Goal: Task Accomplishment & Management: Manage account settings

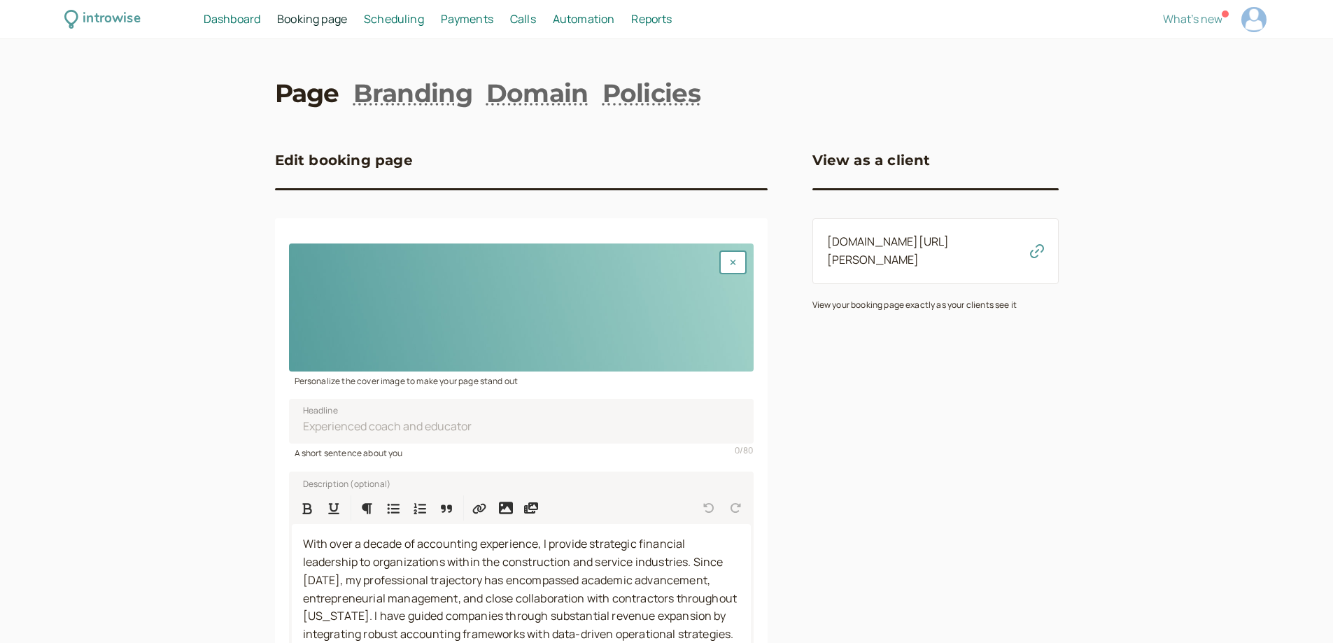
click at [226, 20] on span "Dashboard" at bounding box center [232, 18] width 57 height 15
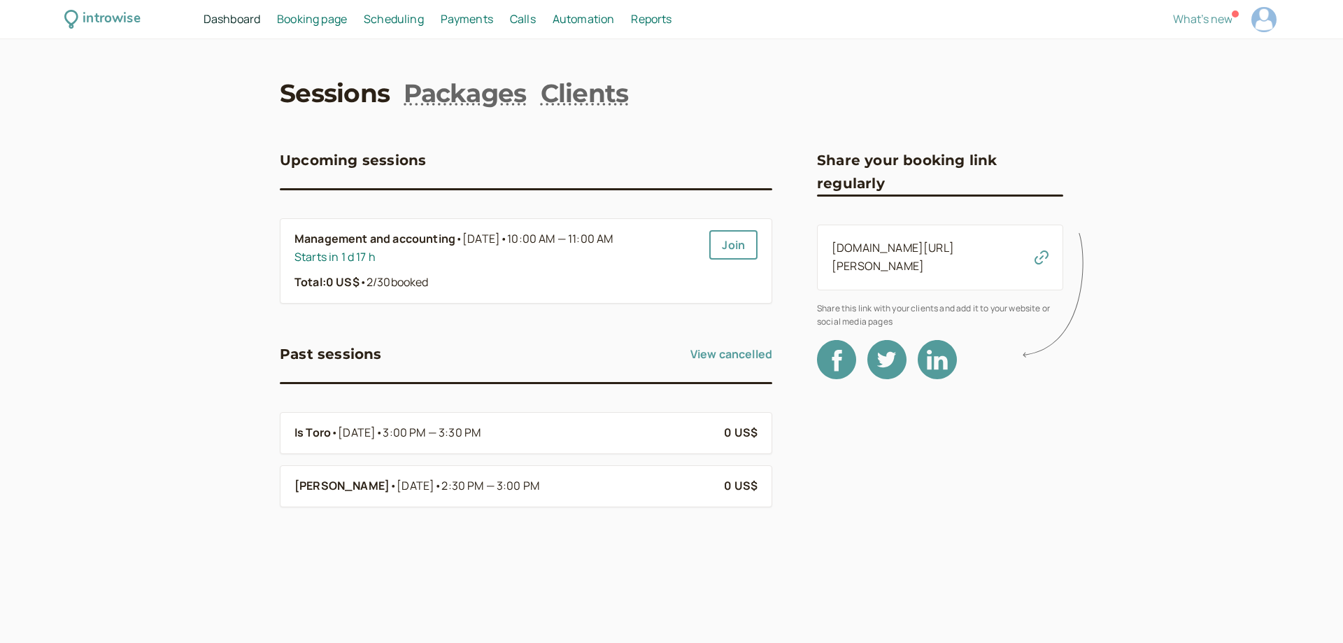
click at [303, 21] on span "Booking page" at bounding box center [312, 18] width 70 height 15
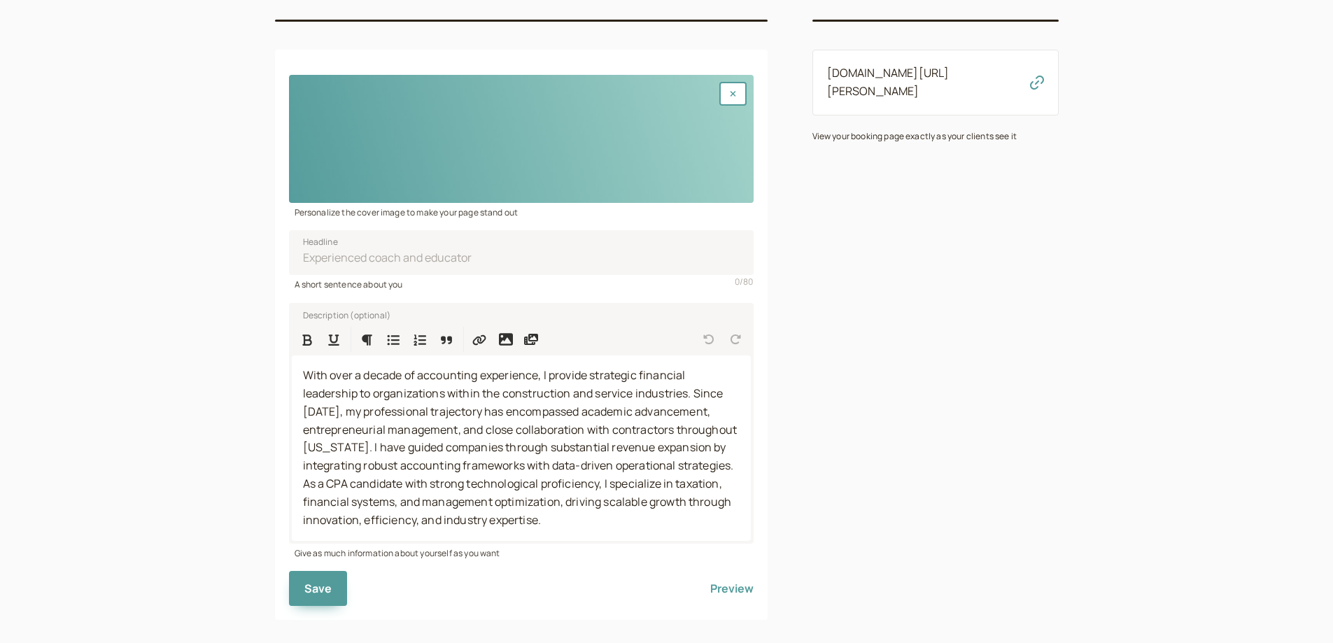
scroll to position [185, 0]
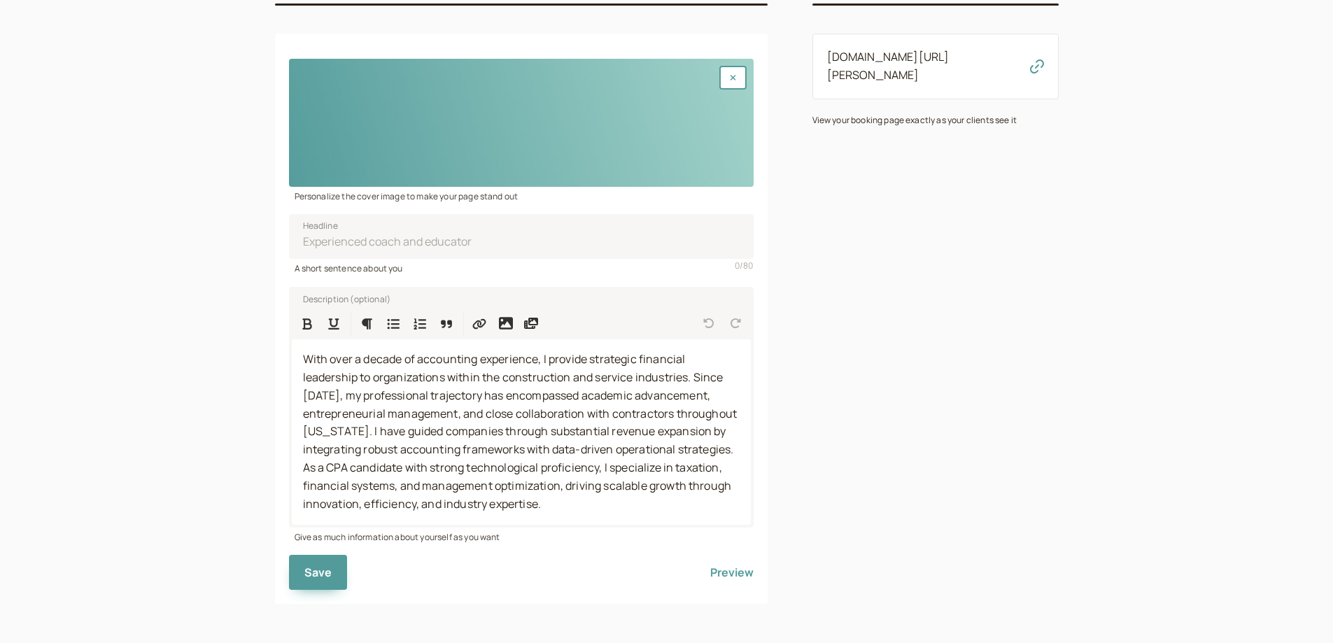
drag, startPoint x: 565, startPoint y: 509, endPoint x: 269, endPoint y: 354, distance: 333.9
click at [269, 354] on div "introwise Dashboard Dashboard Booking page Booking Scheduling Scheduling Paymen…" at bounding box center [666, 229] width 1333 height 828
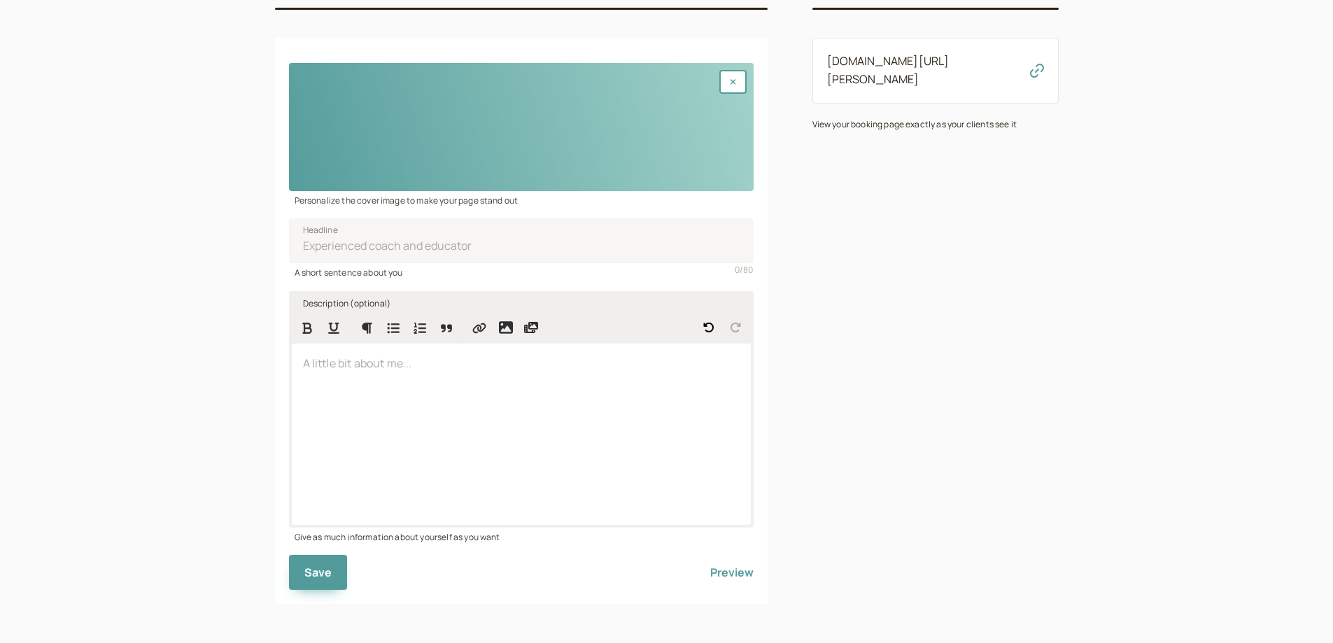
click at [452, 399] on div at bounding box center [521, 434] width 459 height 181
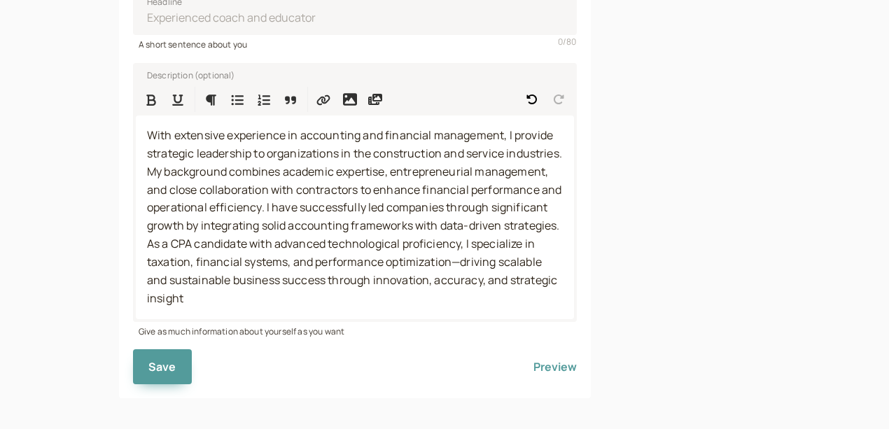
scroll to position [399, 0]
click at [770, 353] on div "View as a client [DOMAIN_NAME][URL][PERSON_NAME] View your booking page exactly…" at bounding box center [691, 58] width 157 height 679
click at [357, 287] on span "With extensive experience in accounting and financial management, I provide str…" at bounding box center [355, 216] width 417 height 178
click at [453, 291] on p "With extensive experience in accounting and financial management, I provide str…" at bounding box center [355, 217] width 416 height 181
click at [502, 256] on span "With extensive experience in accounting and financial management, I provide str…" at bounding box center [355, 216] width 417 height 178
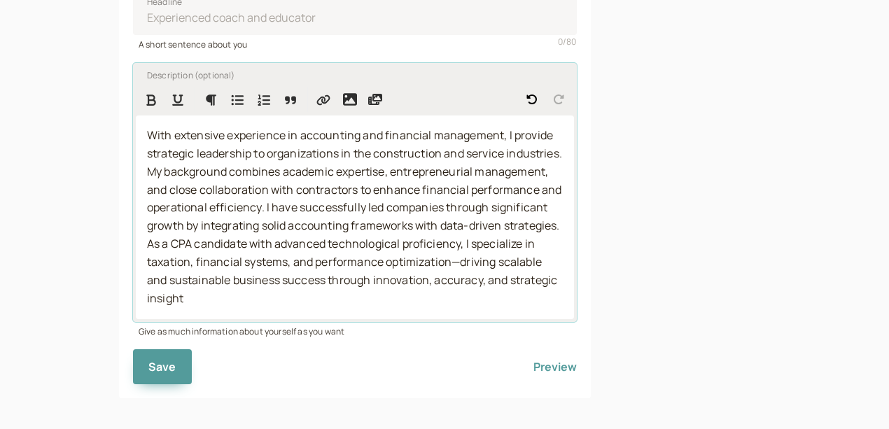
click at [463, 287] on p "With extensive experience in accounting and financial management, I provide str…" at bounding box center [355, 217] width 416 height 181
click at [613, 248] on div "View as a client [DOMAIN_NAME][URL][PERSON_NAME] View your booking page exactly…" at bounding box center [691, 58] width 157 height 679
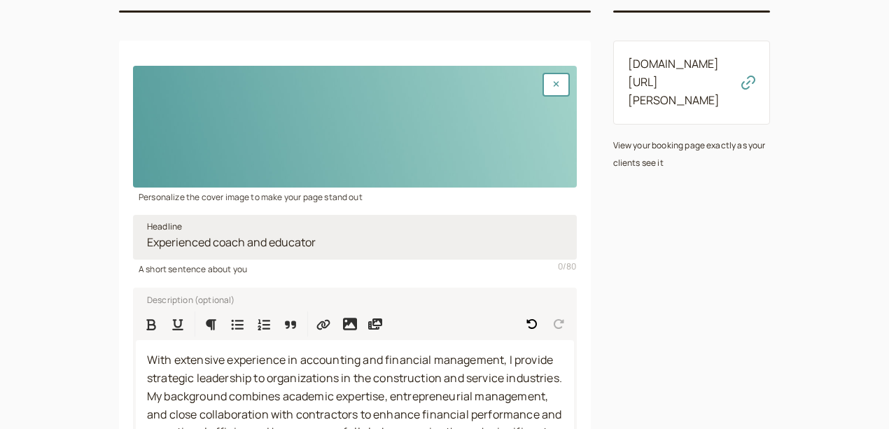
scroll to position [166, 0]
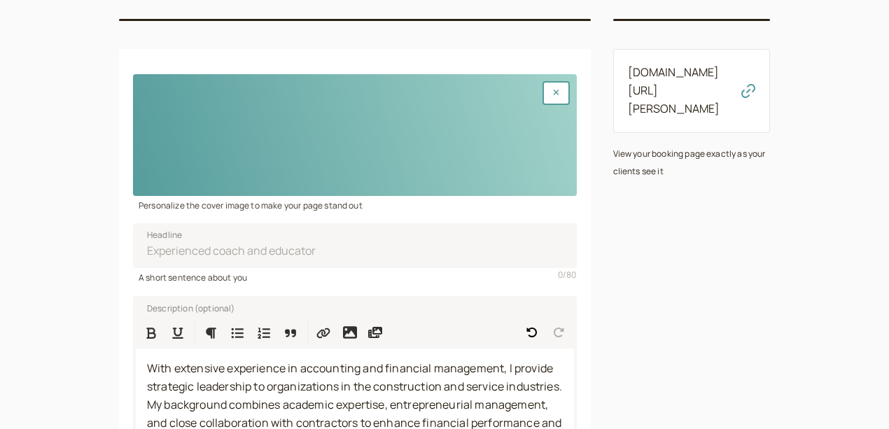
click at [309, 162] on div at bounding box center [355, 135] width 444 height 122
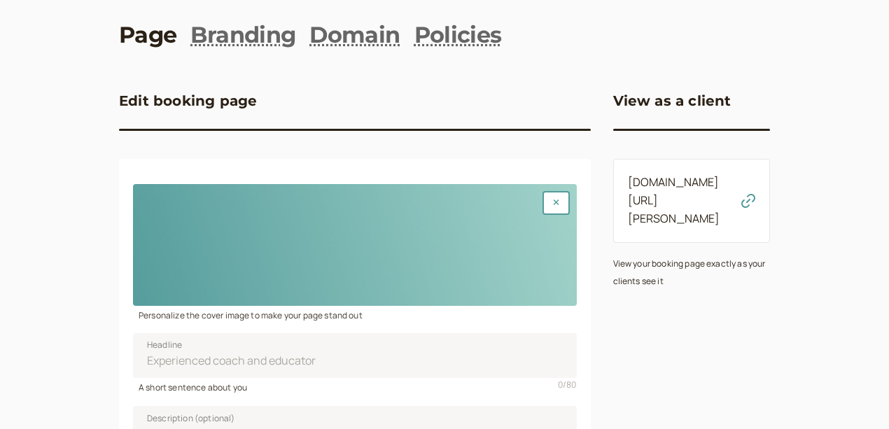
scroll to position [73, 0]
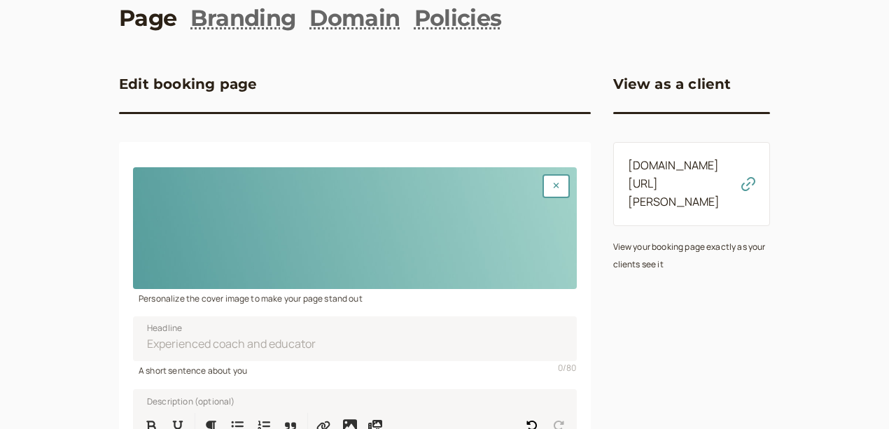
click at [416, 197] on div at bounding box center [355, 228] width 444 height 122
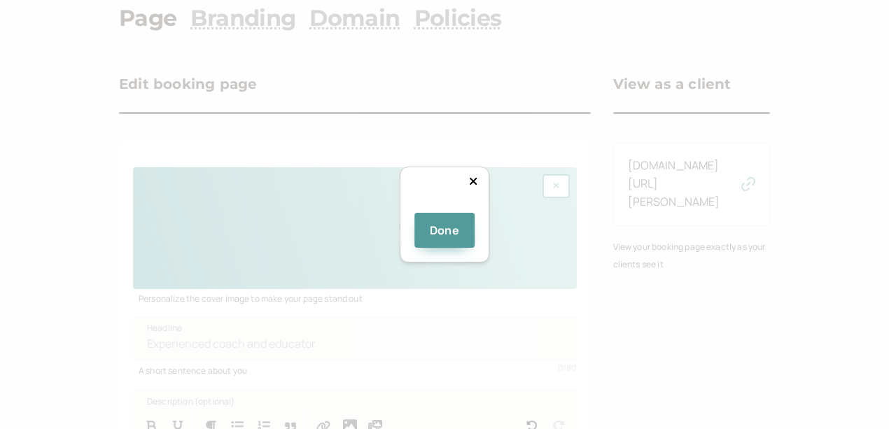
click at [448, 376] on div at bounding box center [611, 421] width 327 height 90
click at [679, 360] on div "Done" at bounding box center [444, 214] width 889 height 429
click at [448, 274] on div at bounding box center [650, 329] width 404 height 111
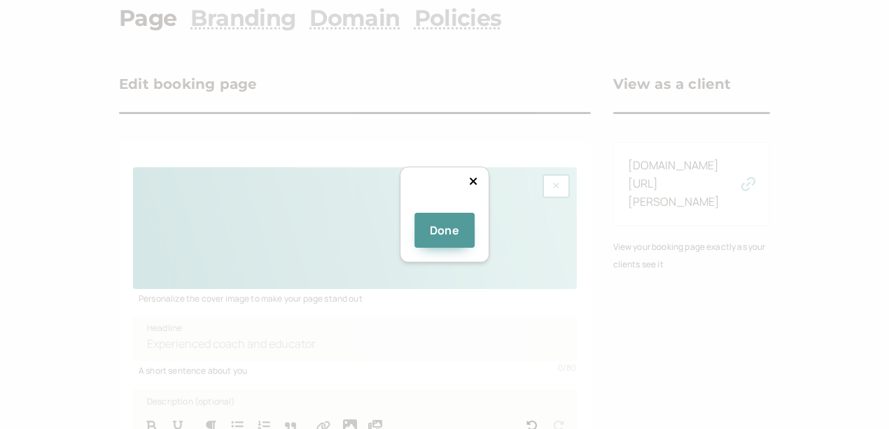
click at [444, 208] on img at bounding box center [444, 208] width 0 height 0
click at [476, 178] on icon at bounding box center [472, 181] width 7 height 7
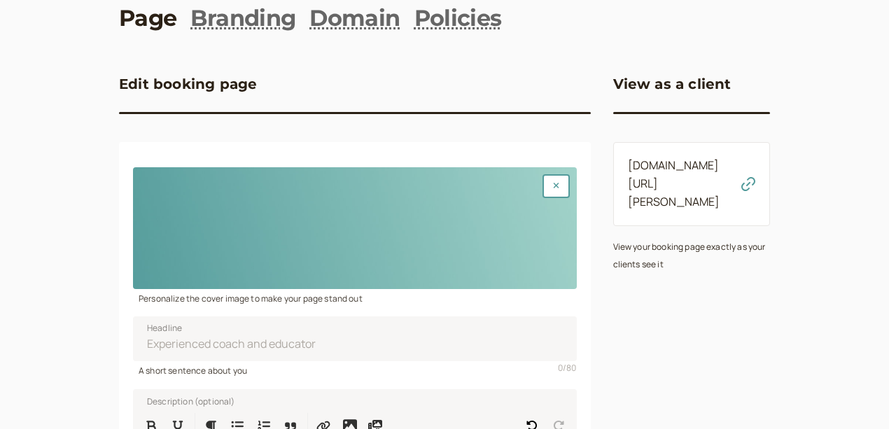
click at [253, 213] on div at bounding box center [355, 228] width 444 height 122
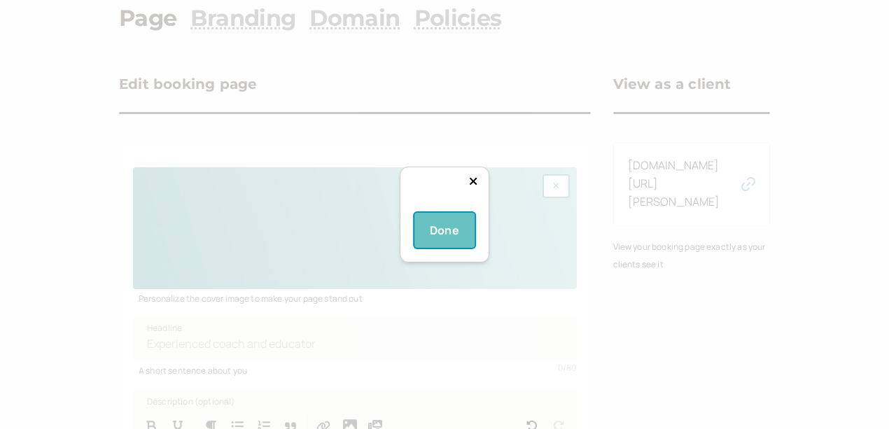
click at [439, 248] on button "Done" at bounding box center [444, 230] width 60 height 35
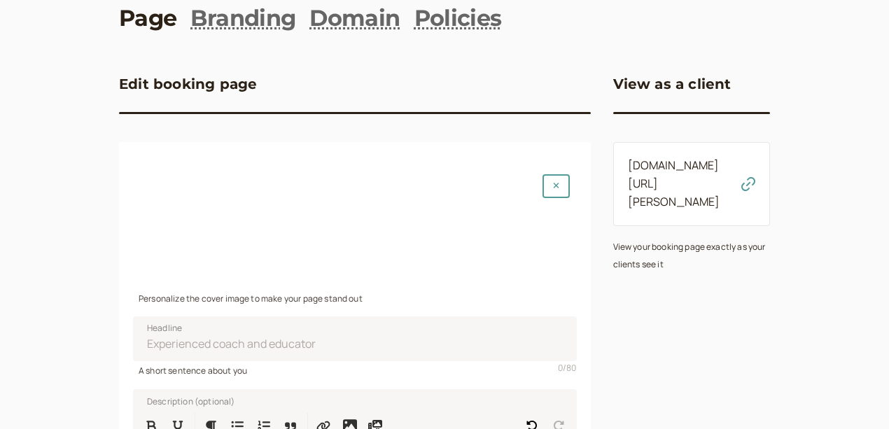
click at [660, 255] on div "View as a client [DOMAIN_NAME][URL][PERSON_NAME] View your booking page exactly…" at bounding box center [691, 384] width 157 height 679
click at [267, 237] on div at bounding box center [355, 228] width 444 height 122
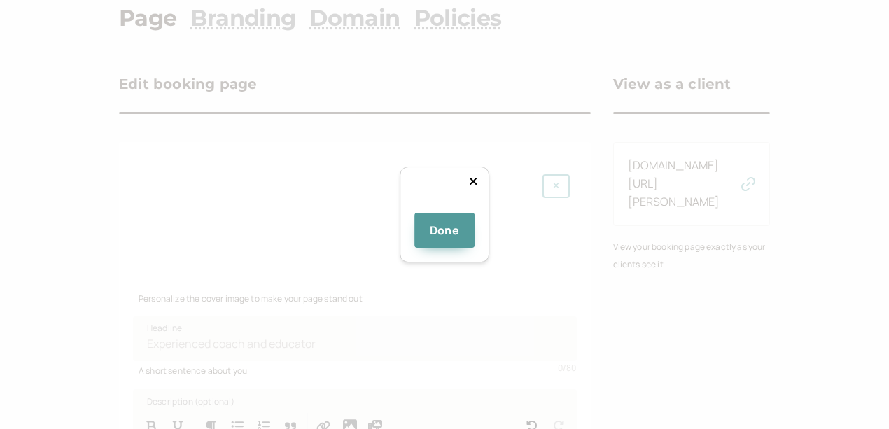
click at [444, 208] on img at bounding box center [444, 208] width 0 height 0
click at [448, 248] on button "Done" at bounding box center [444, 230] width 60 height 35
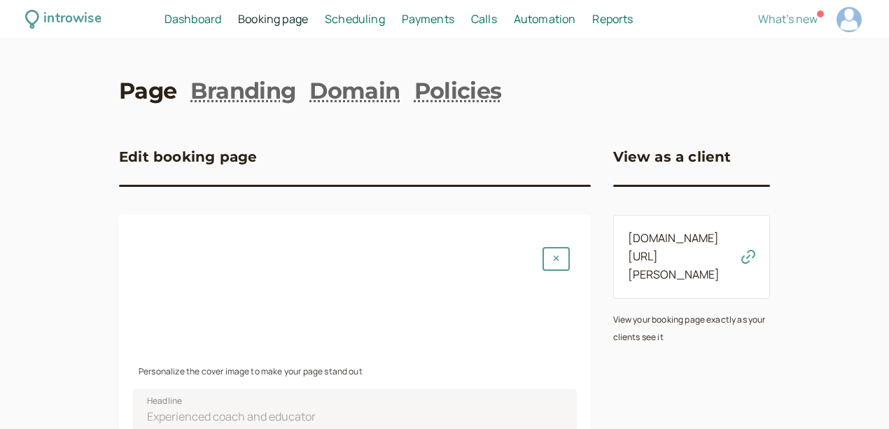
scroll to position [0, 0]
drag, startPoint x: 736, startPoint y: 244, endPoint x: 594, endPoint y: 244, distance: 142.0
click at [613, 244] on div "[DOMAIN_NAME][URL][PERSON_NAME]" at bounding box center [691, 257] width 157 height 84
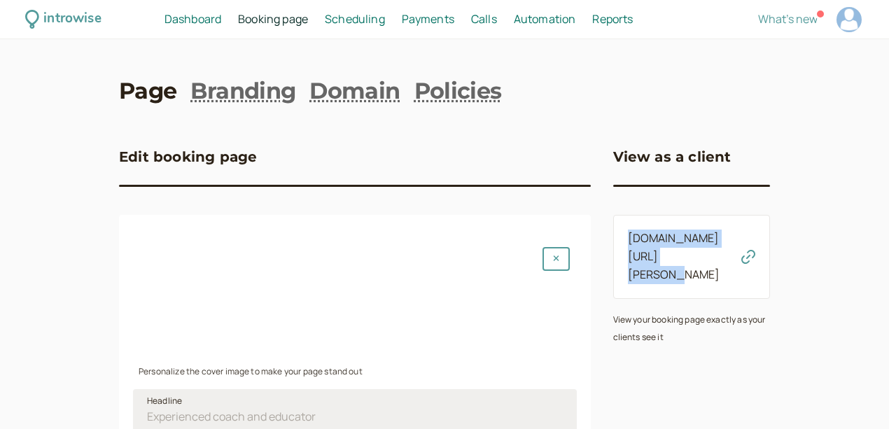
copy link "[DOMAIN_NAME][URL][PERSON_NAME]"
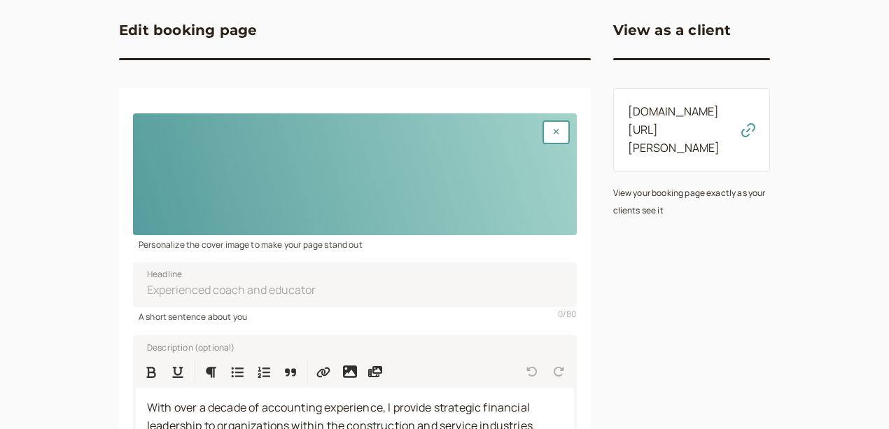
scroll to position [140, 0]
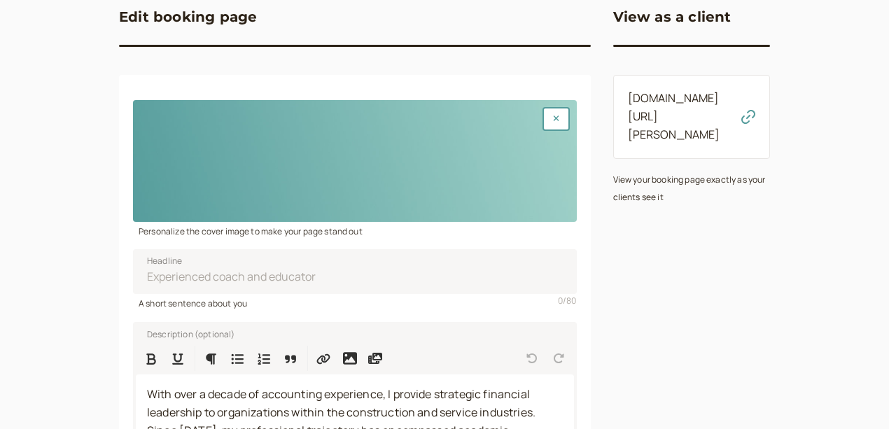
click at [613, 242] on div "View as a client [DOMAIN_NAME][URL][PERSON_NAME] View your booking page exactly…" at bounding box center [691, 317] width 157 height 679
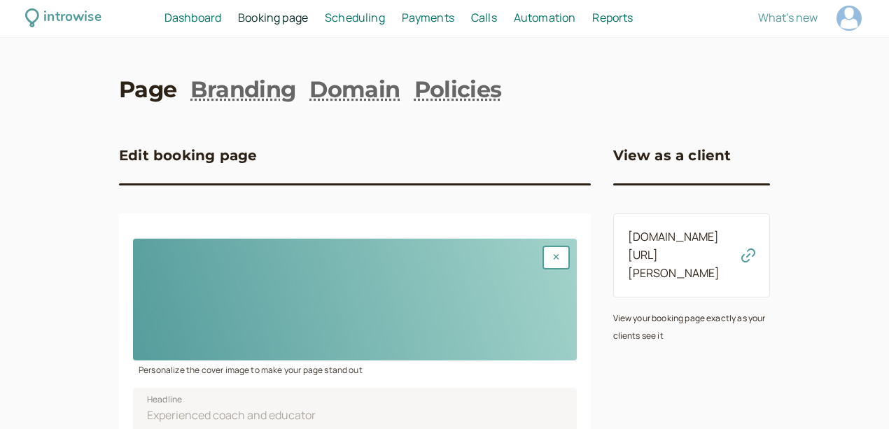
scroll to position [0, 0]
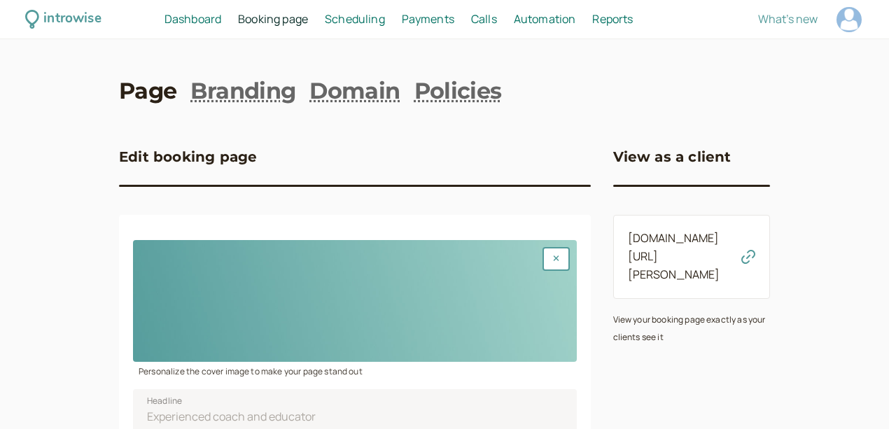
click at [836, 22] on div at bounding box center [848, 19] width 25 height 25
select select "America/New_York"
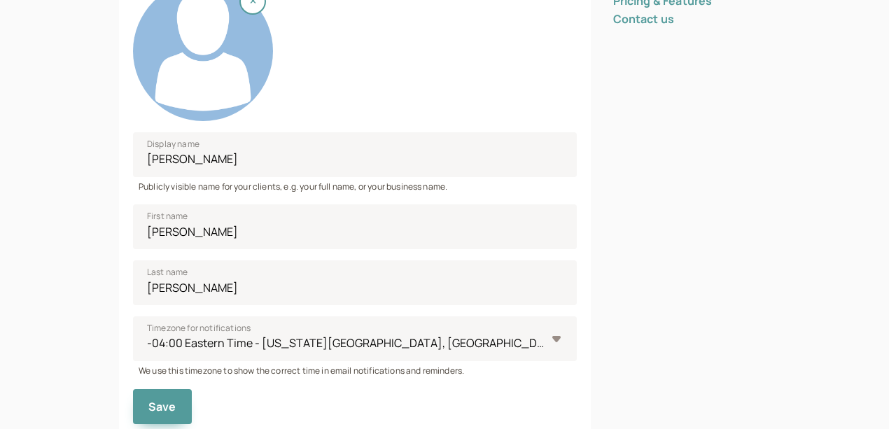
scroll to position [233, 0]
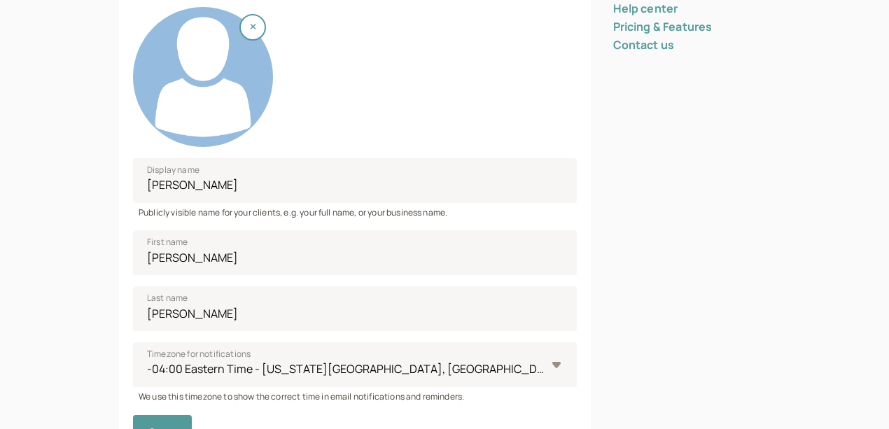
click at [167, 43] on div at bounding box center [203, 77] width 140 height 140
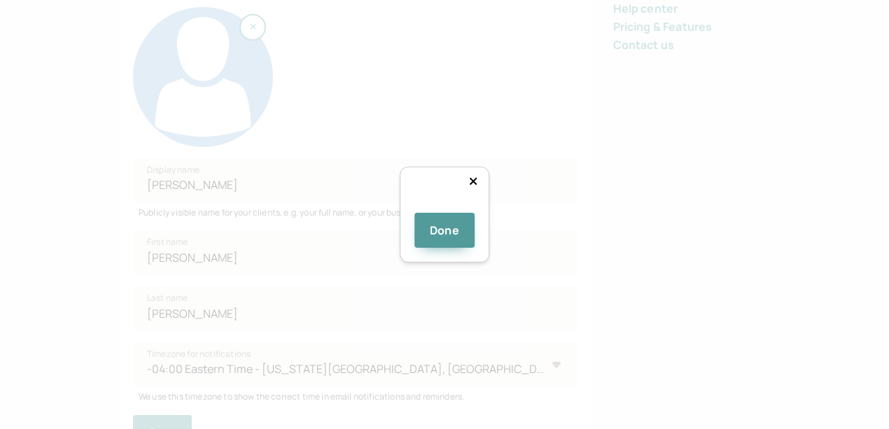
click at [444, 214] on div at bounding box center [591, 361] width 294 height 294
click at [489, 263] on div "Done" at bounding box center [444, 215] width 90 height 97
click at [502, 232] on div at bounding box center [662, 374] width 320 height 320
click at [477, 176] on icon at bounding box center [473, 181] width 8 height 11
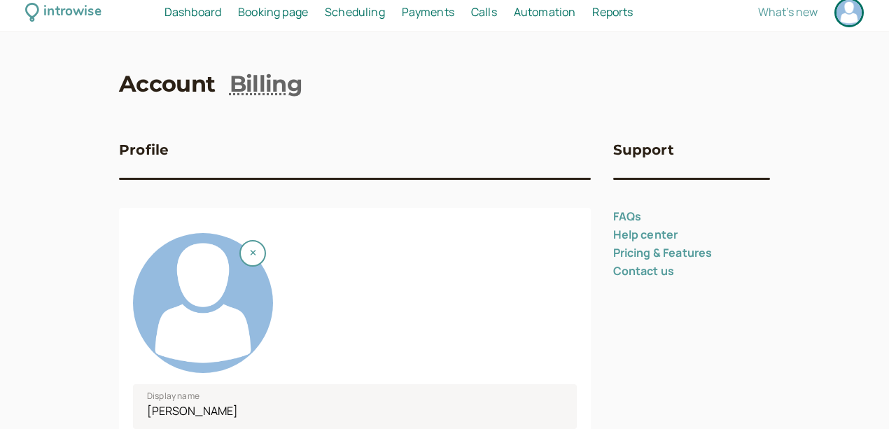
scroll to position [0, 0]
